Goal: Find specific page/section: Find specific page/section

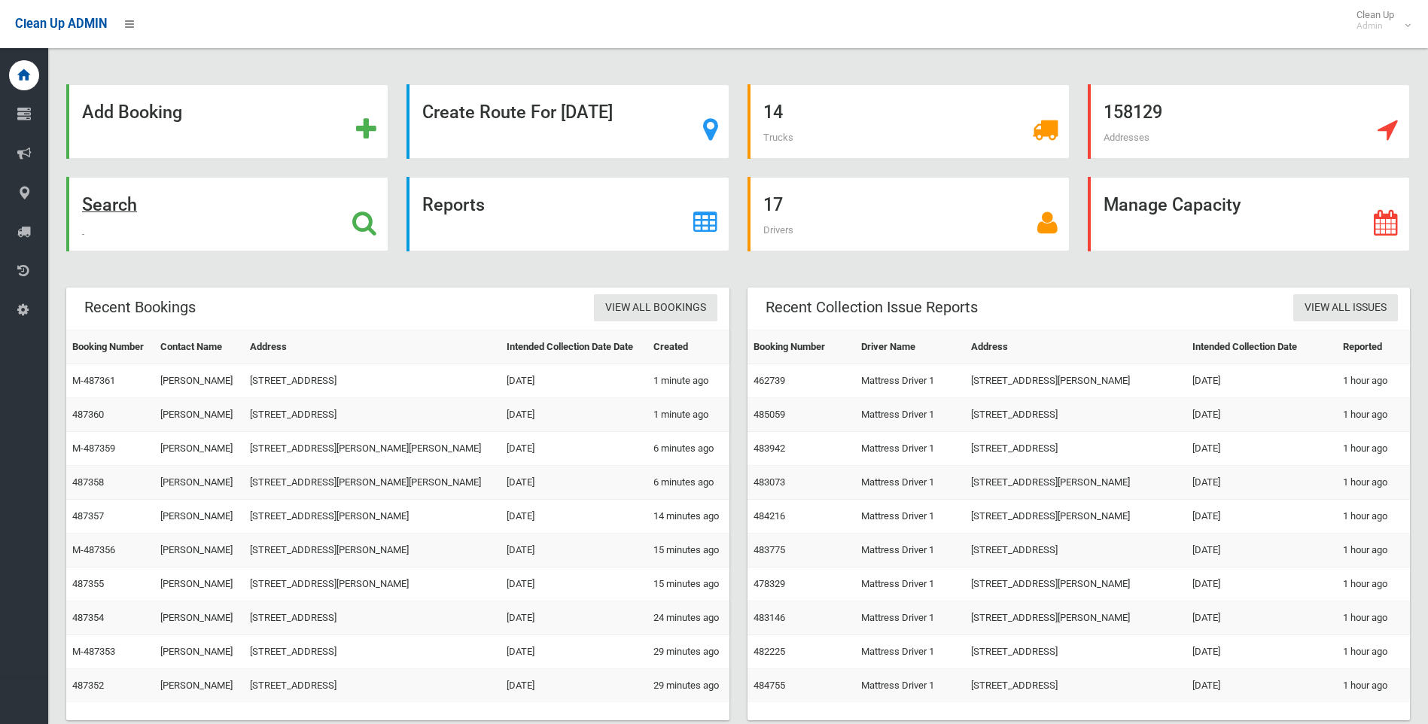
click at [105, 210] on strong "Search" at bounding box center [109, 204] width 55 height 21
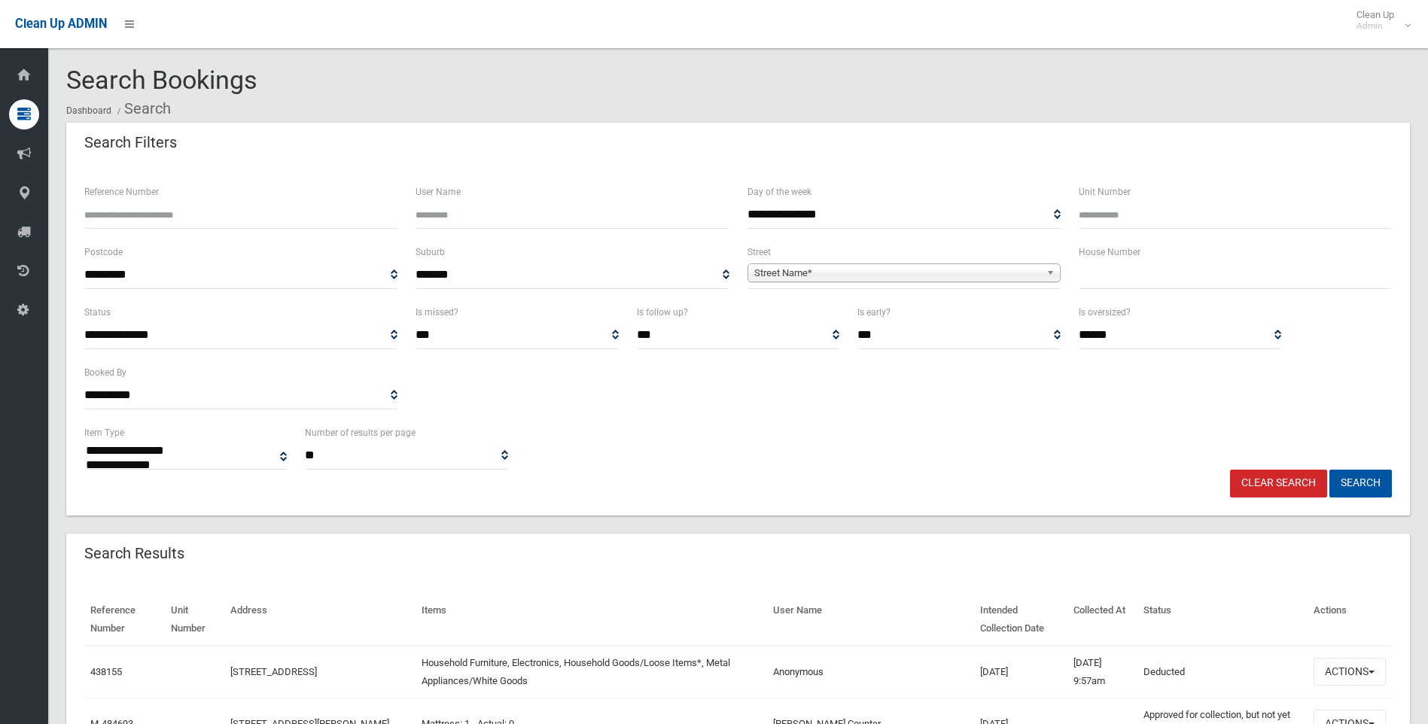
select select
